Goal: Navigation & Orientation: Find specific page/section

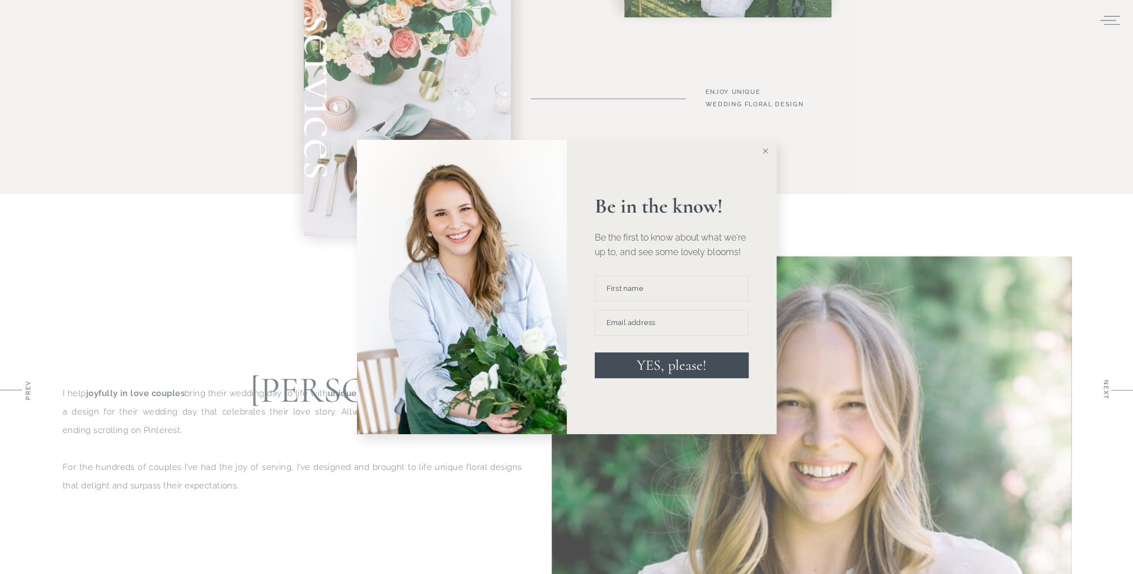
scroll to position [895, 0]
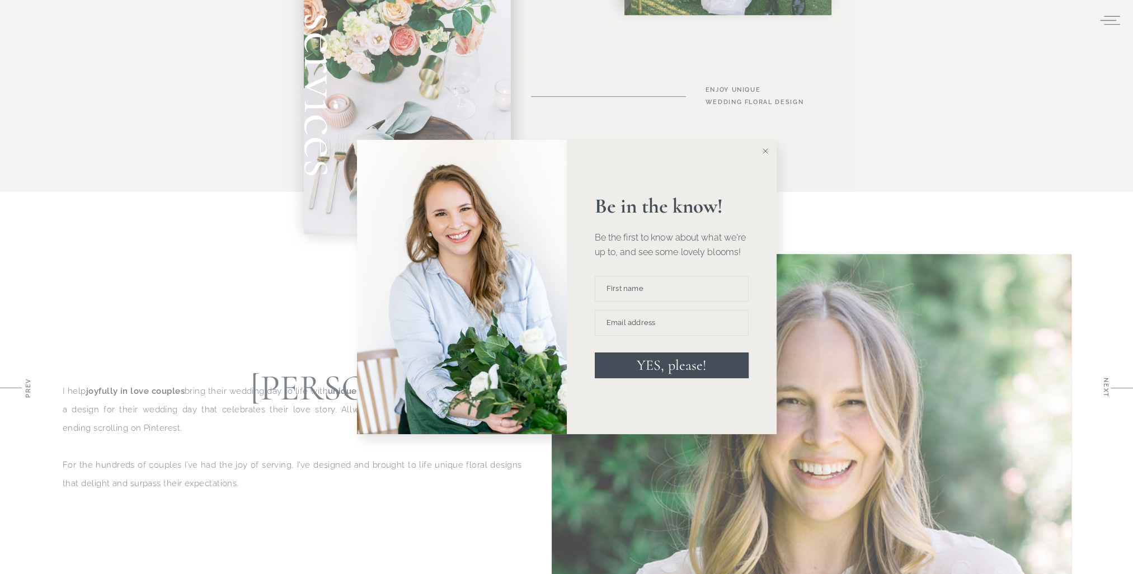
click at [763, 151] on icon at bounding box center [766, 151] width 6 height 6
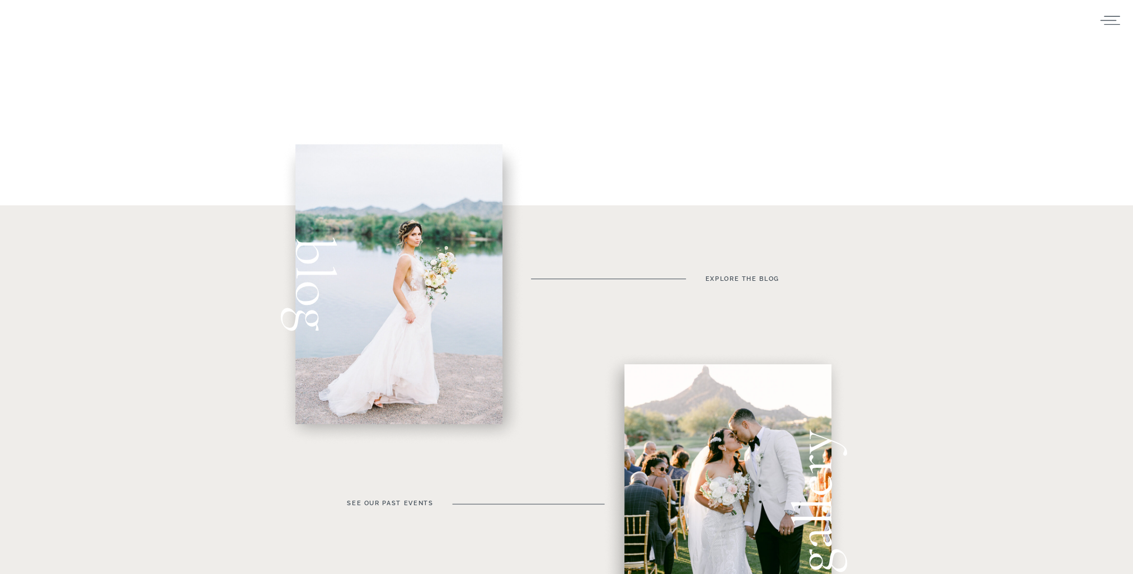
scroll to position [224, 0]
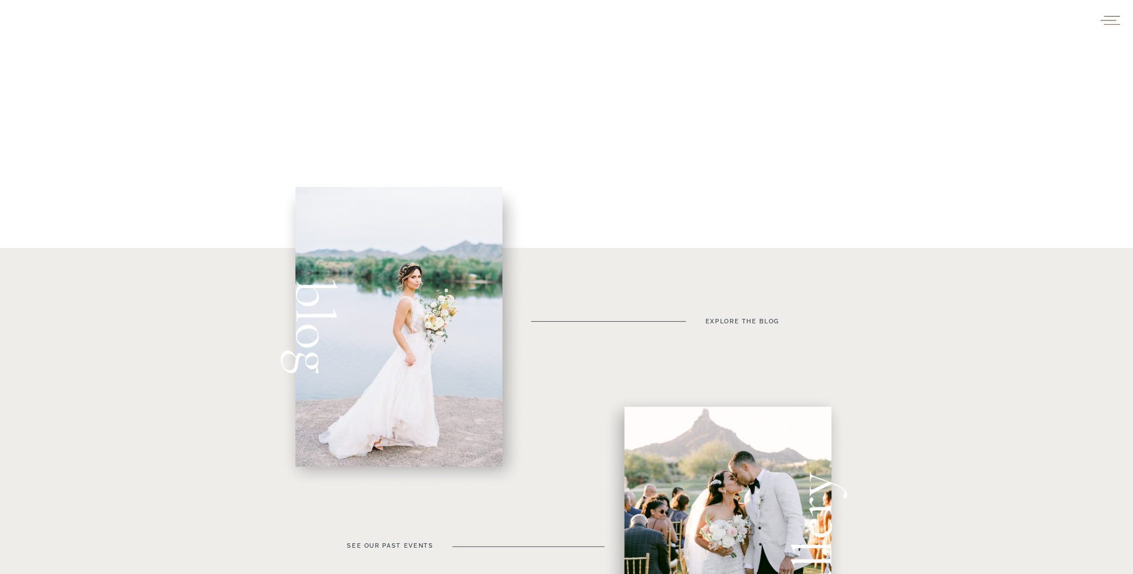
click at [1110, 16] on icon at bounding box center [1110, 20] width 22 height 17
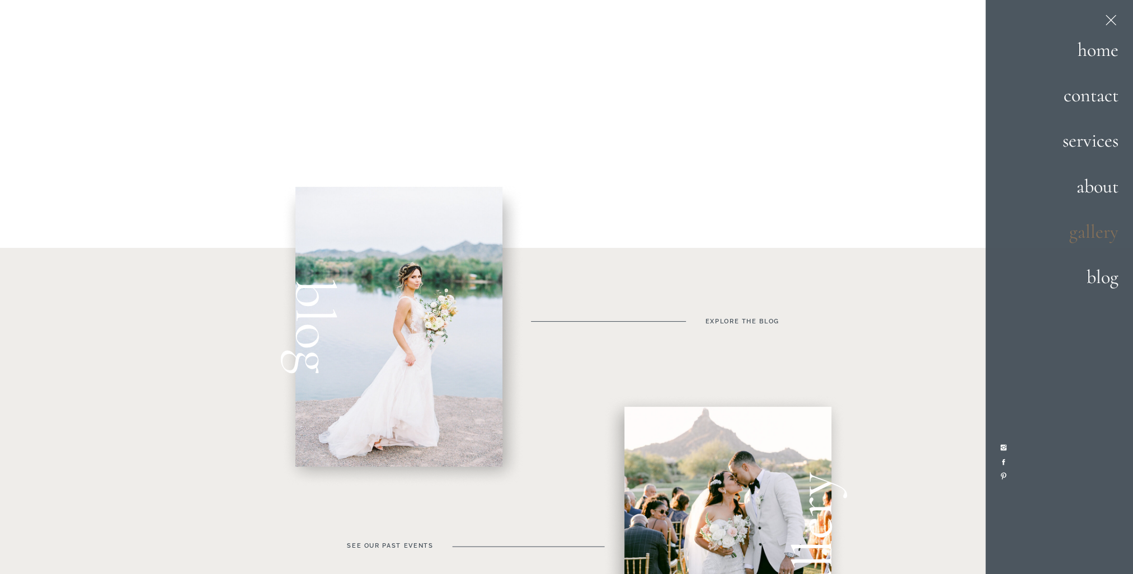
click at [1087, 234] on h2 "gallery" at bounding box center [1080, 233] width 77 height 30
